Goal: Task Accomplishment & Management: Complete application form

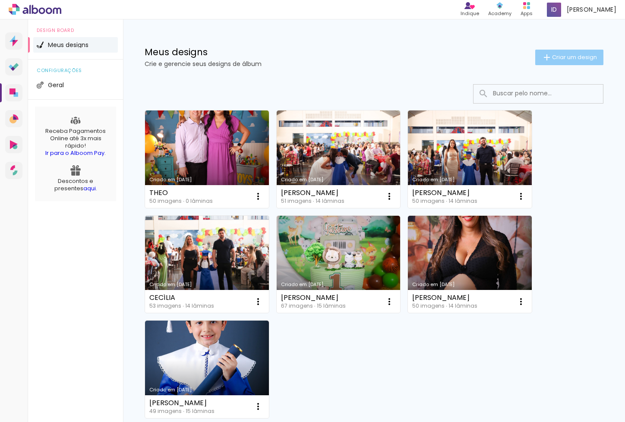
click at [548, 54] on iron-icon at bounding box center [547, 57] width 10 height 10
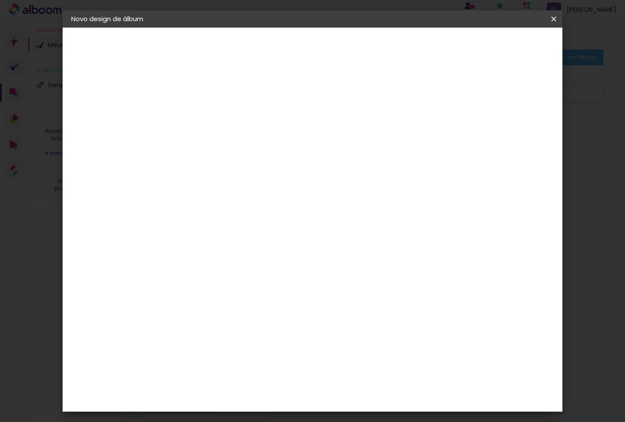
click at [212, 112] on input at bounding box center [212, 115] width 0 height 13
type input "[PERSON_NAME]"
type paper-input "[PERSON_NAME]"
click at [301, 39] on paper-button "Avançar" at bounding box center [279, 45] width 42 height 15
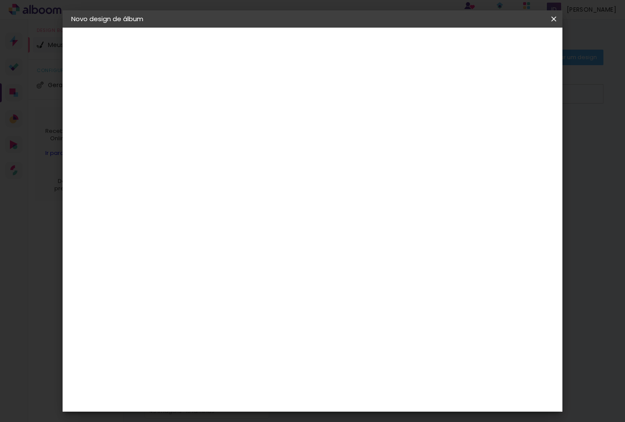
click at [226, 392] on div "RaiTai" at bounding box center [216, 395] width 20 height 7
click at [0, 0] on slot "Avançar" at bounding box center [0, 0] width 0 height 0
click at [271, 208] on span "20 × 30" at bounding box center [250, 217] width 40 height 18
click at [0, 0] on slot "Avançar" at bounding box center [0, 0] width 0 height 0
click at [506, 49] on span "Iniciar design" at bounding box center [486, 46] width 39 height 6
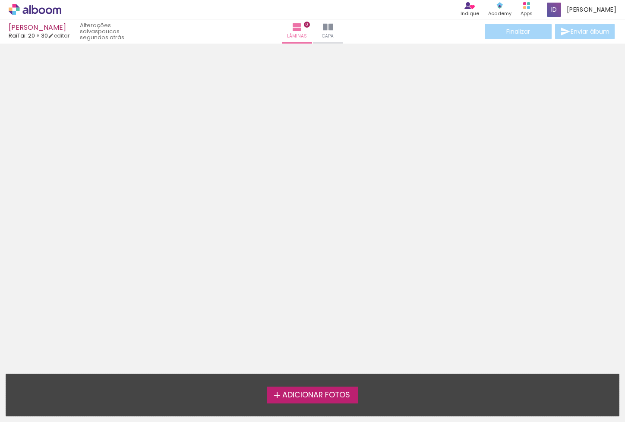
click at [340, 398] on span "Adicionar Fotos" at bounding box center [316, 395] width 68 height 8
click at [0, 0] on input "file" at bounding box center [0, 0] width 0 height 0
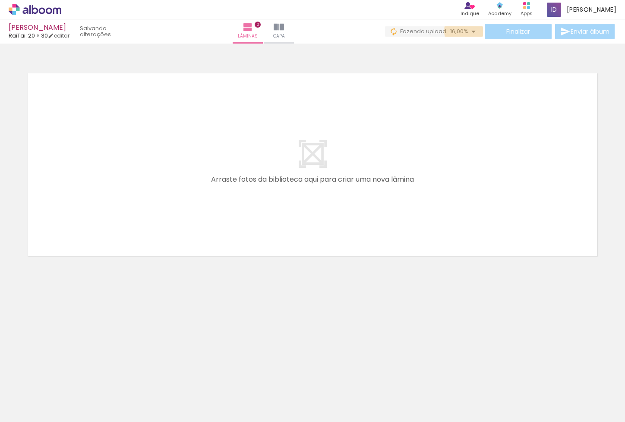
click at [471, 31] on iron-icon at bounding box center [473, 31] width 10 height 10
click at [471, 34] on iron-icon at bounding box center [473, 31] width 10 height 10
click at [52, 9] on icon at bounding box center [35, 9] width 53 height 11
